Goal: Task Accomplishment & Management: Use online tool/utility

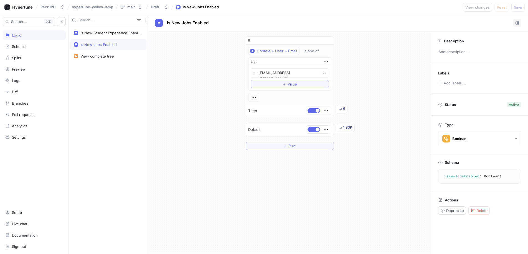
click at [98, 39] on div "Is New Student Experience Enabled Is New Jobs Enabled View complete tree" at bounding box center [108, 140] width 79 height 228
click at [93, 33] on div "Is New Student Experience Enabled" at bounding box center [110, 33] width 60 height 4
type textarea "x"
type textarea "isNewStudentExperienceEnabled: Boolean!"
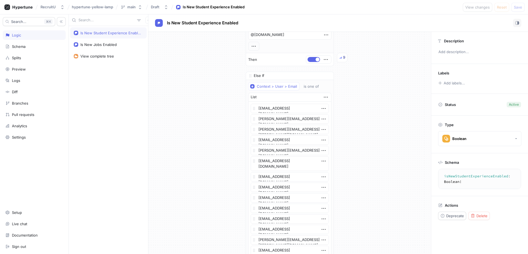
scroll to position [277, 0]
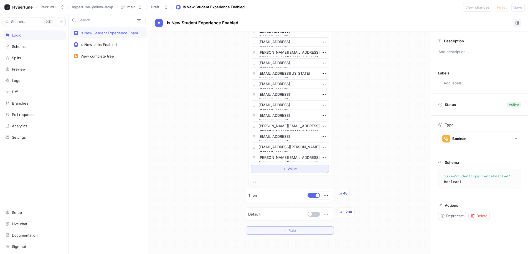
click at [287, 167] on span "Value" at bounding box center [291, 168] width 9 height 3
type textarea "x"
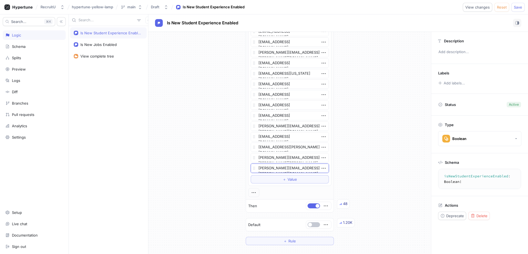
type textarea "[PERSON_NAME][EMAIL_ADDRESS][PERSON_NAME][DOMAIN_NAME]"
click at [364, 171] on div "If Context > User > Email contains @[DOMAIN_NAME] Then 24 Else If Context > Use…" at bounding box center [289, 1] width 282 height 495
click at [520, 11] on button "Save" at bounding box center [517, 7] width 13 height 9
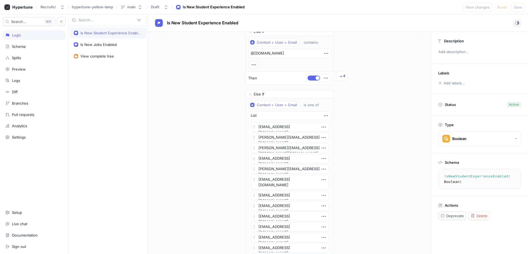
scroll to position [349, 0]
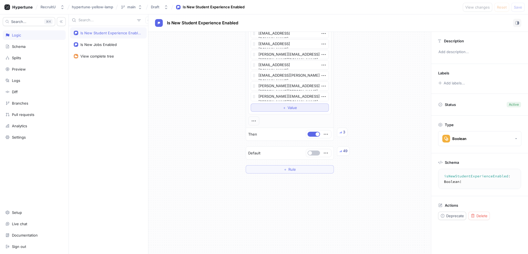
click at [288, 108] on span "Value" at bounding box center [291, 107] width 9 height 3
type textarea "x"
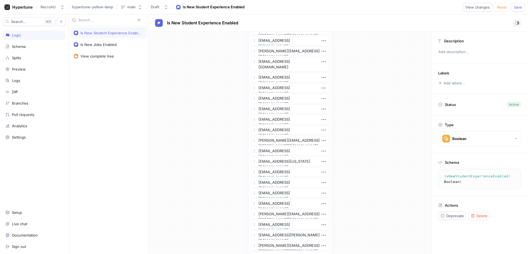
scroll to position [168, 0]
type textarea "[EMAIL_ADDRESS][DOMAIN_NAME]"
click at [522, 6] on button "Save" at bounding box center [517, 7] width 13 height 9
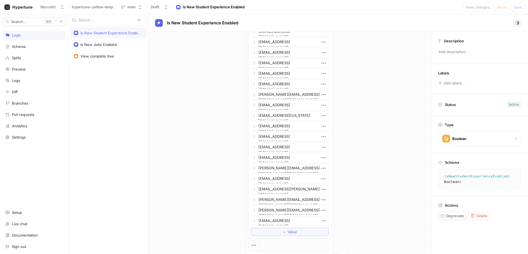
scroll to position [360, 0]
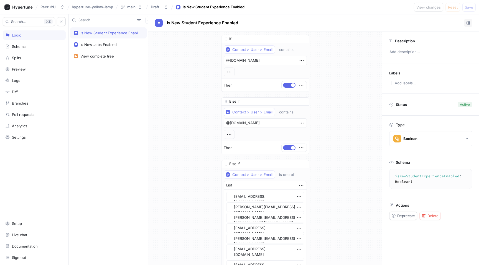
scroll to position [0, 0]
click at [23, 47] on div "Schema" at bounding box center [19, 46] width 14 height 4
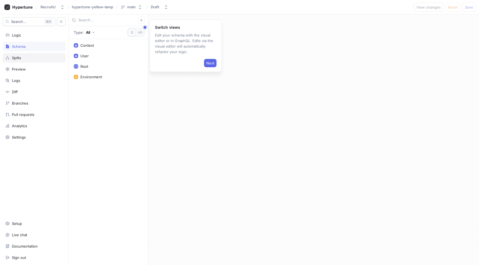
click at [27, 60] on div "Splits" at bounding box center [34, 57] width 63 height 9
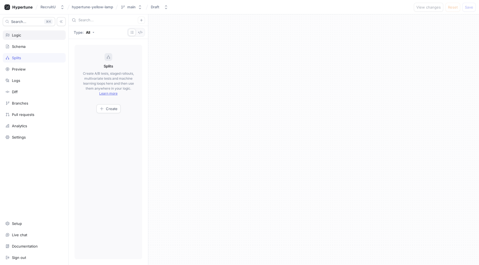
click at [19, 33] on div "Logic" at bounding box center [16, 35] width 9 height 4
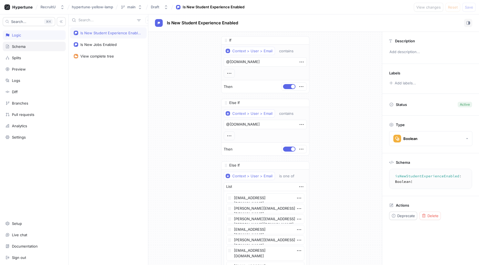
click at [18, 45] on div "Schema" at bounding box center [19, 46] width 14 height 4
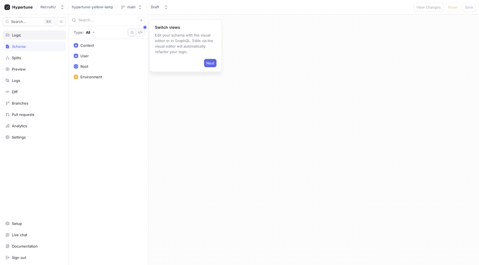
click at [25, 34] on div "Logic" at bounding box center [34, 35] width 58 height 4
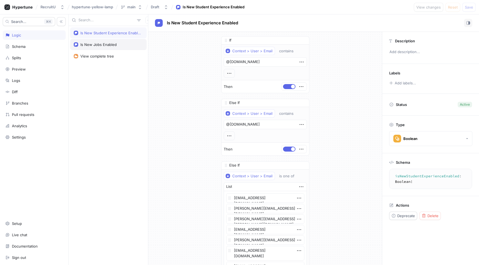
click at [119, 42] on div "Is New Jobs Enabled" at bounding box center [108, 44] width 76 height 11
type textarea "x"
type textarea "isNewJobsEnabled: Boolean!"
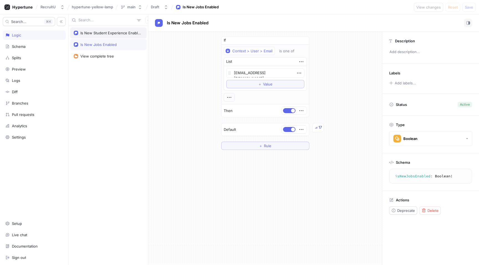
click at [108, 30] on div "Is New Student Experience Enabled" at bounding box center [108, 32] width 76 height 11
type textarea "x"
type textarea "isNewStudentExperienceEnabled: Boolean!"
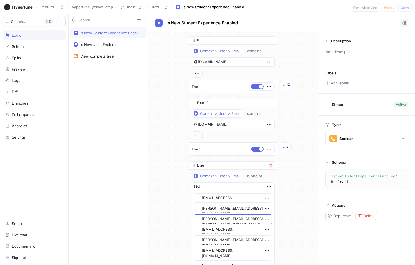
type textarea "x"
